Goal: Transaction & Acquisition: Purchase product/service

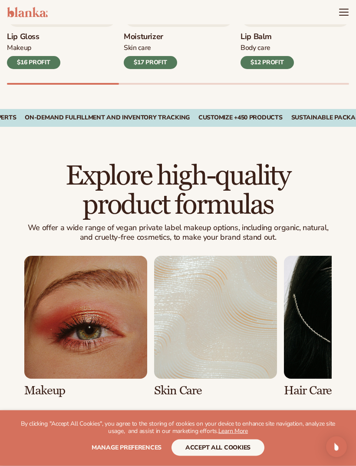
scroll to position [422, 0]
click at [204, 425] on link "view full catalog" at bounding box center [178, 432] width 108 height 21
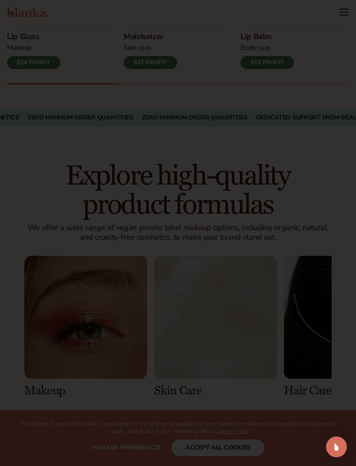
scroll to position [421, 0]
click at [334, 142] on div at bounding box center [336, 134] width 9 height 15
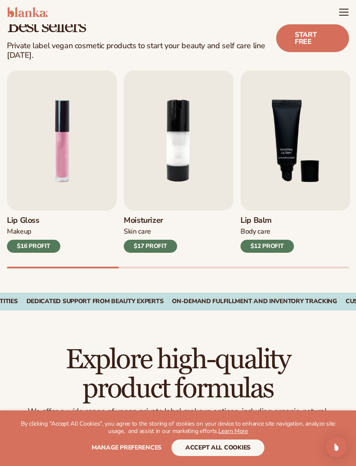
scroll to position [236, 0]
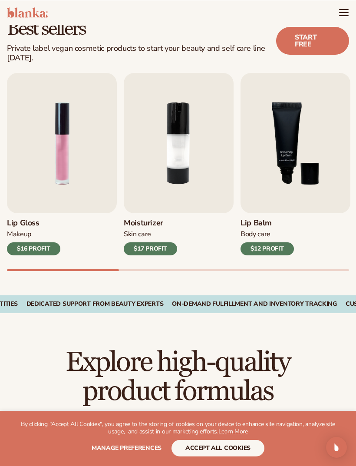
click at [23, 248] on div "$16 PROFIT" at bounding box center [33, 248] width 53 height 13
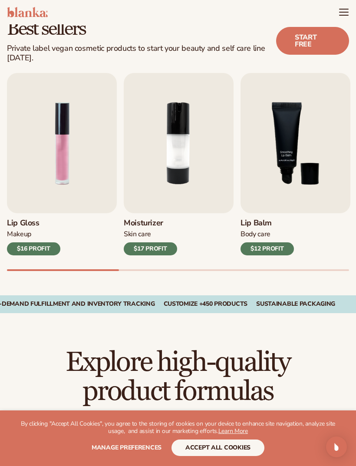
click at [21, 246] on div "$16 PROFIT" at bounding box center [33, 249] width 53 height 13
click at [27, 249] on div "$16 PROFIT" at bounding box center [33, 249] width 53 height 13
click at [24, 243] on div "$16 PROFIT" at bounding box center [33, 249] width 53 height 13
click at [30, 171] on img "1 / 9" at bounding box center [62, 143] width 110 height 140
click at [37, 143] on img "1 / 9" at bounding box center [62, 143] width 110 height 140
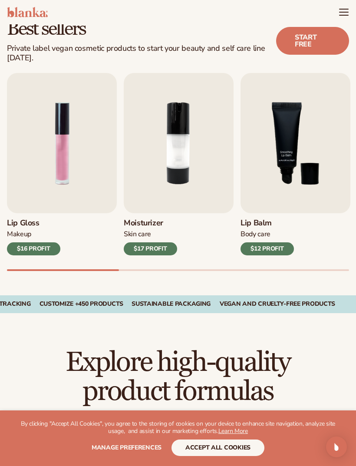
click at [203, 179] on img "2 / 9" at bounding box center [179, 143] width 110 height 140
click at [271, 163] on img "3 / 9" at bounding box center [296, 143] width 110 height 140
click at [34, 153] on img "1 / 9" at bounding box center [62, 143] width 110 height 140
click at [31, 156] on img "1 / 9" at bounding box center [62, 143] width 110 height 140
click at [27, 247] on div "$16 PROFIT" at bounding box center [33, 249] width 53 height 13
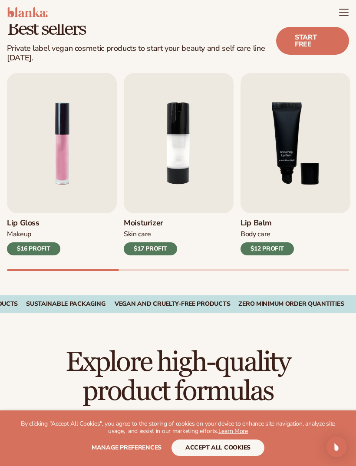
click at [41, 127] on img "1 / 9" at bounding box center [62, 143] width 110 height 140
click at [36, 132] on img "1 / 9" at bounding box center [62, 143] width 110 height 140
click at [318, 44] on link "Start free" at bounding box center [312, 41] width 73 height 28
